Goal: Information Seeking & Learning: Learn about a topic

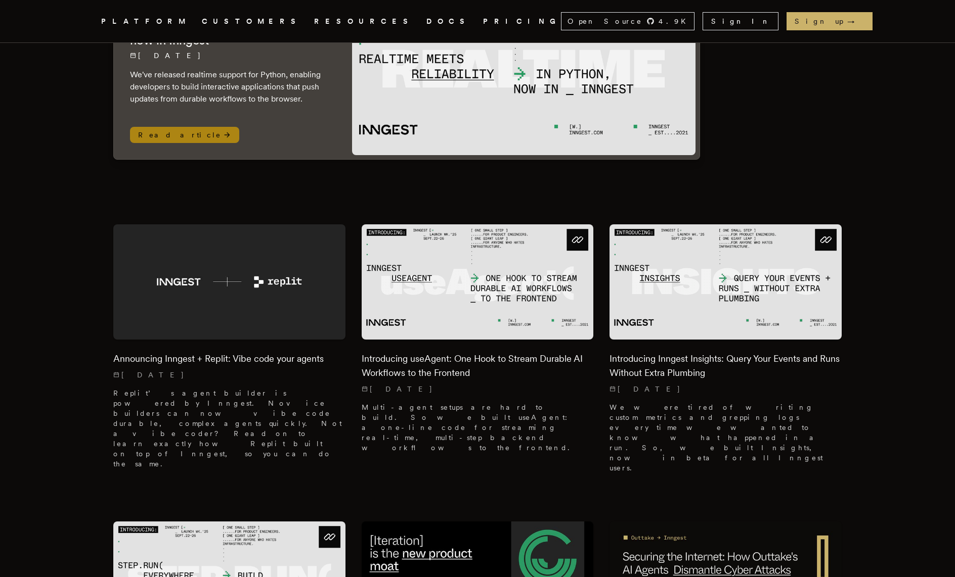
scroll to position [155, 0]
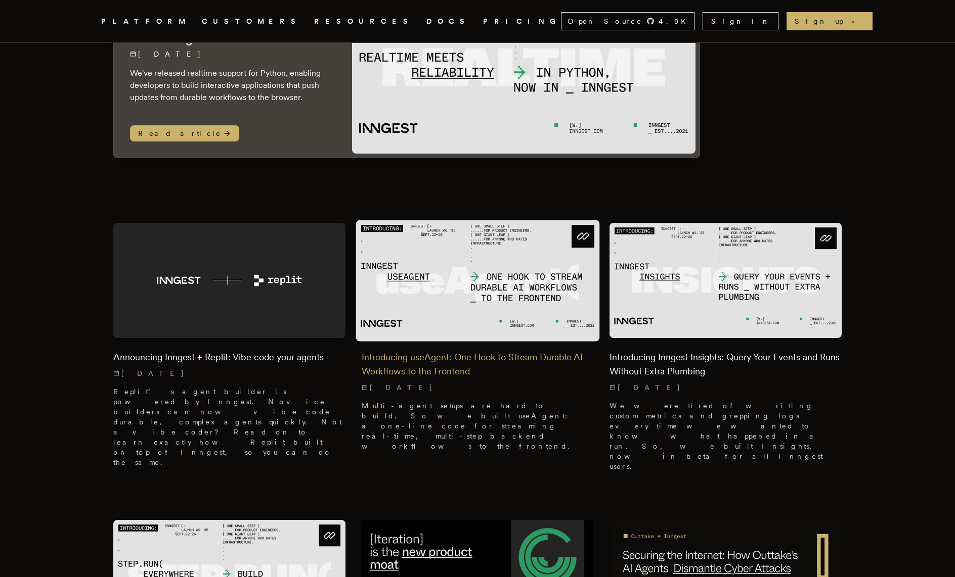
click at [435, 367] on h2 "Introducing useAgent: One Hook to Stream Durable AI Workflows to the Frontend" at bounding box center [478, 364] width 232 height 28
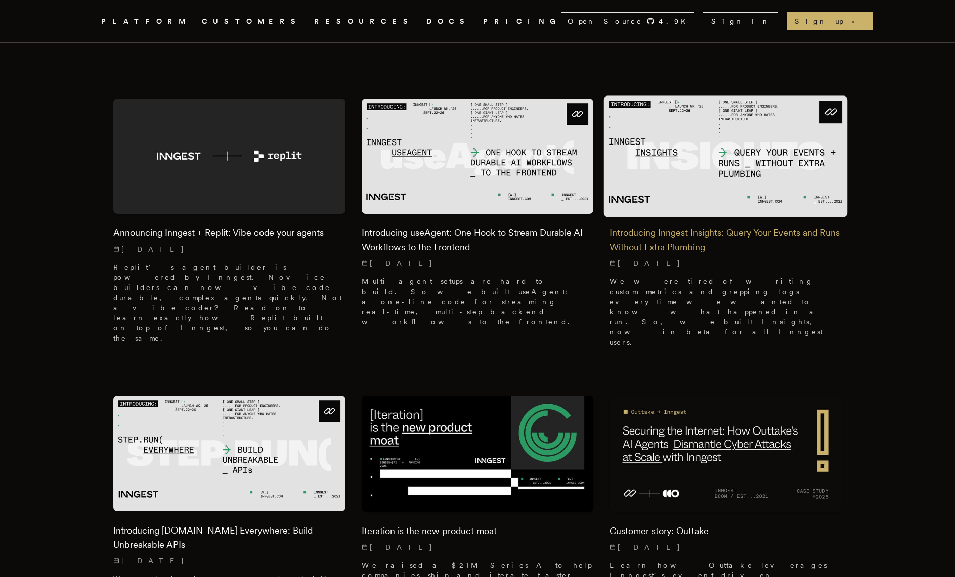
scroll to position [286, 0]
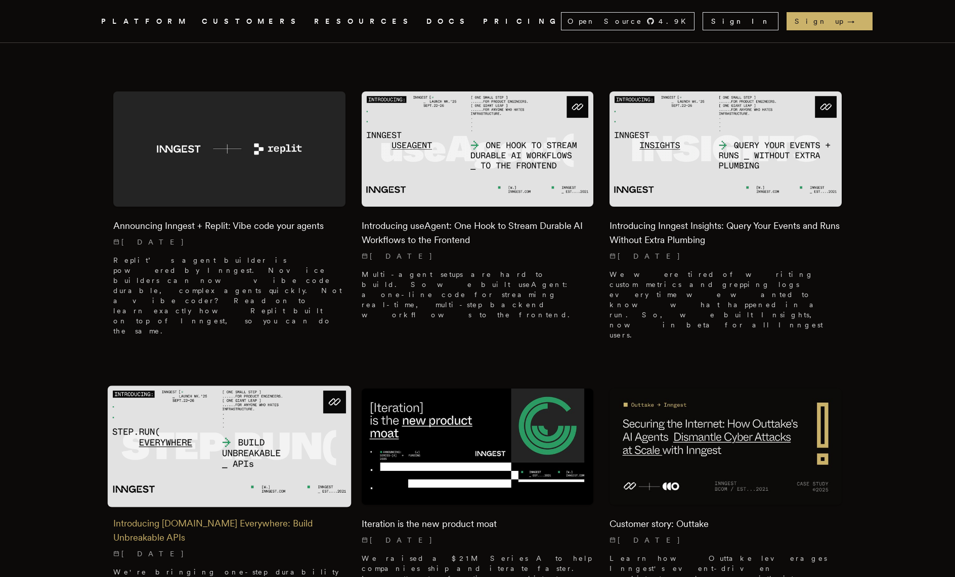
click at [239, 517] on h2 "Introducing Step.Run Everywhere: Build Unbreakable APIs" at bounding box center [229, 531] width 232 height 28
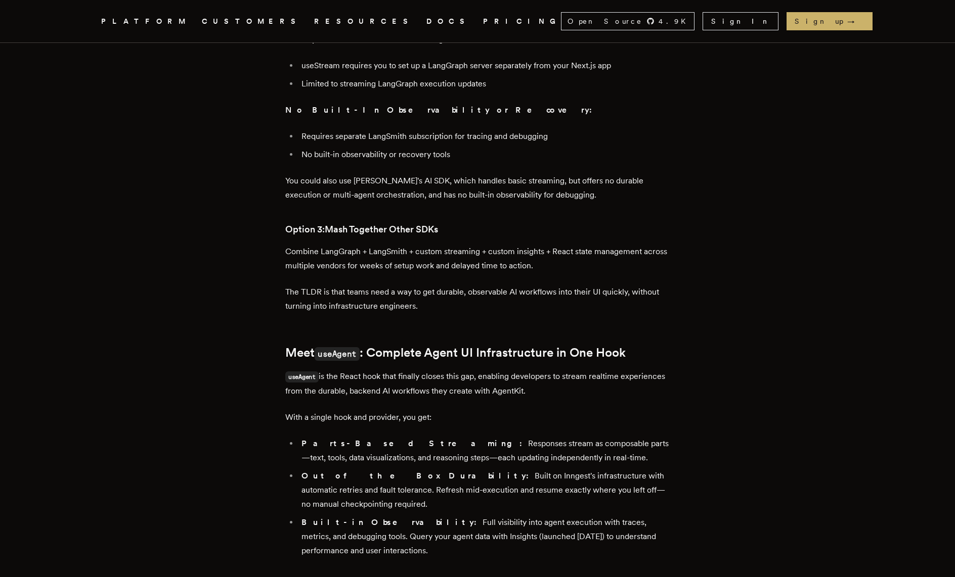
scroll to position [831, 0]
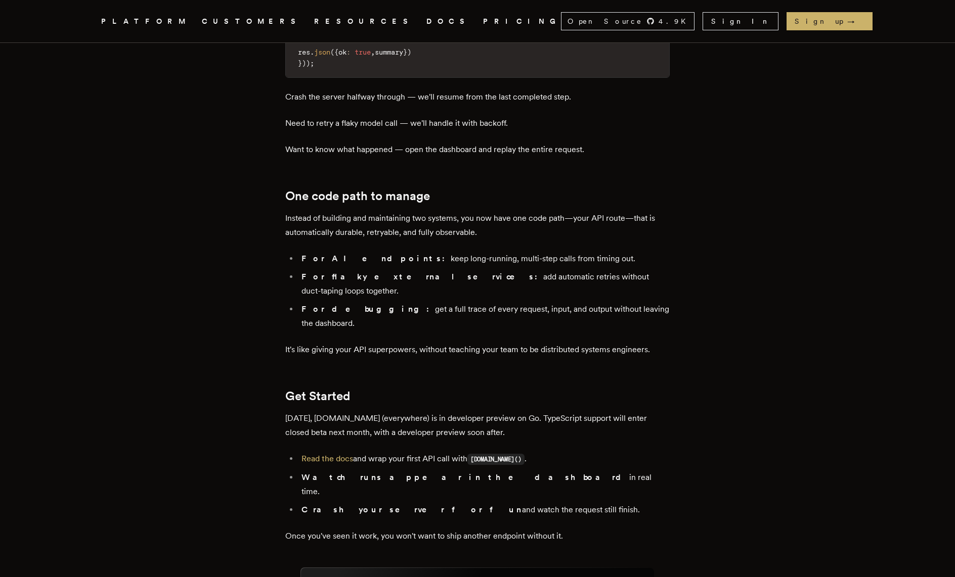
scroll to position [1525, 0]
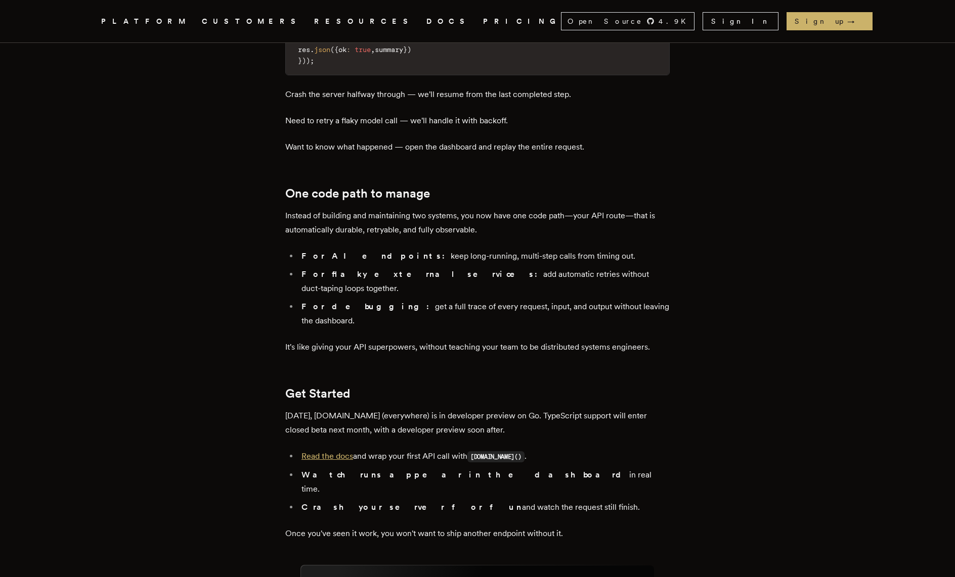
click at [336, 452] on link "Read the docs" at bounding box center [327, 457] width 52 height 10
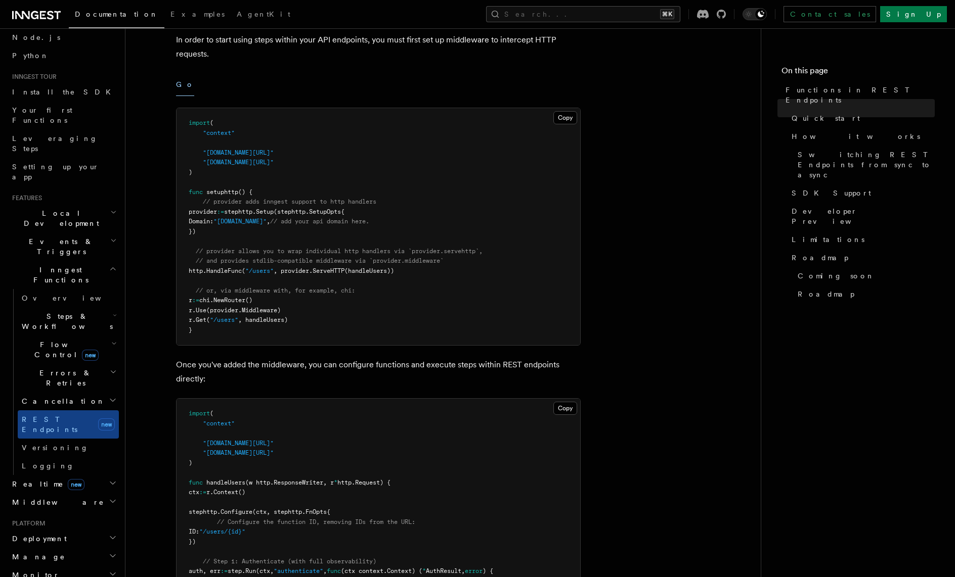
scroll to position [63, 0]
click at [85, 475] on h2 "Realtime new" at bounding box center [63, 484] width 111 height 18
